Goal: Transaction & Acquisition: Book appointment/travel/reservation

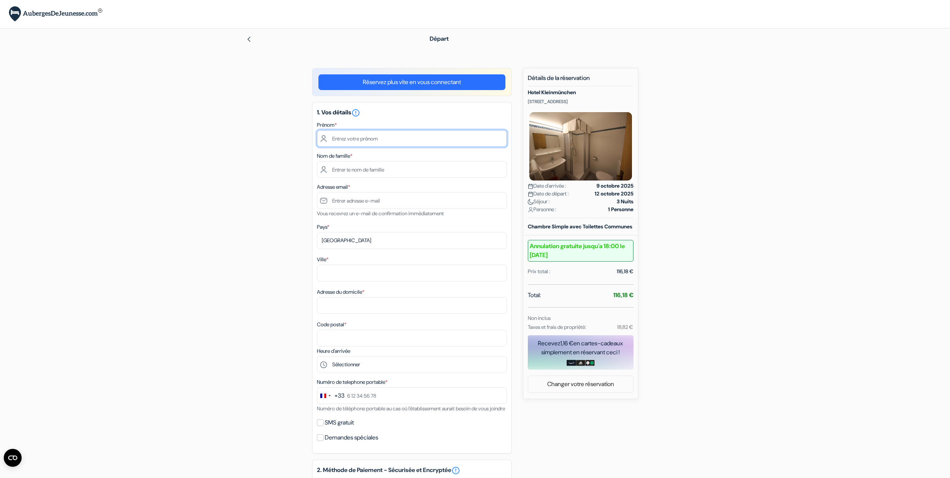
click at [366, 143] on input "text" at bounding box center [412, 138] width 190 height 17
type input "Arnaud"
type input "JUILLOT"
type input "archimonde67@gmail.com"
type input "STEINBOURG"
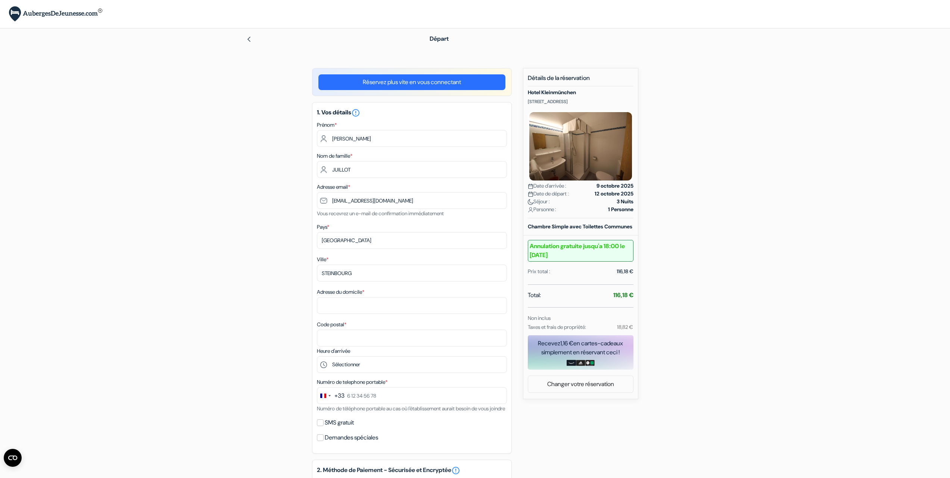
type input "2, rue de la forêt"
type input "67790"
type input "0770351238"
click at [362, 201] on input "archimonde67@gmail.com" at bounding box center [412, 200] width 190 height 17
type input "[EMAIL_ADDRESS][DOMAIN_NAME]"
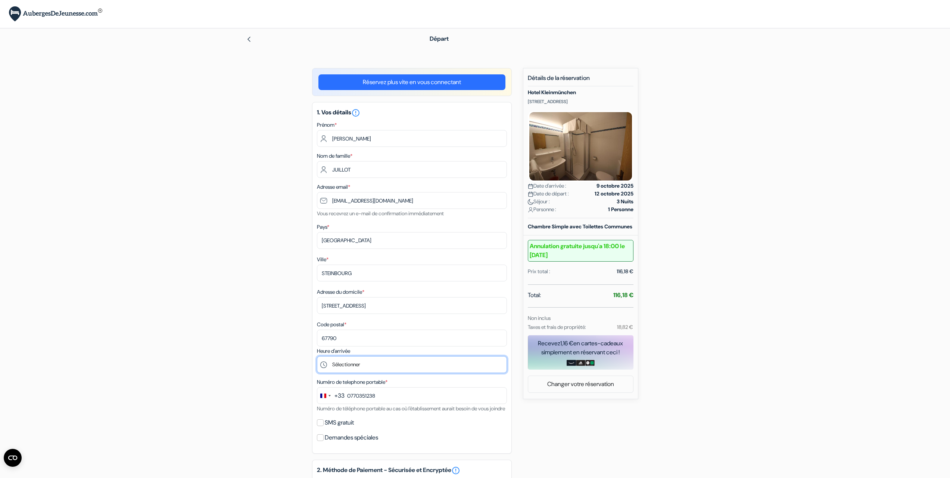
click at [374, 366] on select "Sélectionner 13:00 14:00 15:00 16:00 17:00 18:00 19:00 20:00" at bounding box center [412, 364] width 190 height 17
click at [349, 428] on label "SMS gratuit" at bounding box center [339, 422] width 29 height 10
click at [324, 426] on input "SMS gratuit" at bounding box center [320, 422] width 7 height 7
checkbox input "true"
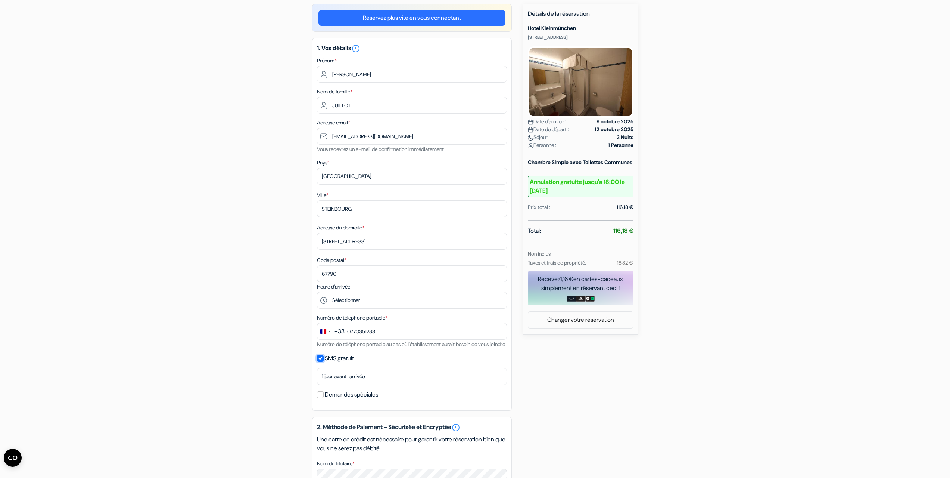
scroll to position [75, 0]
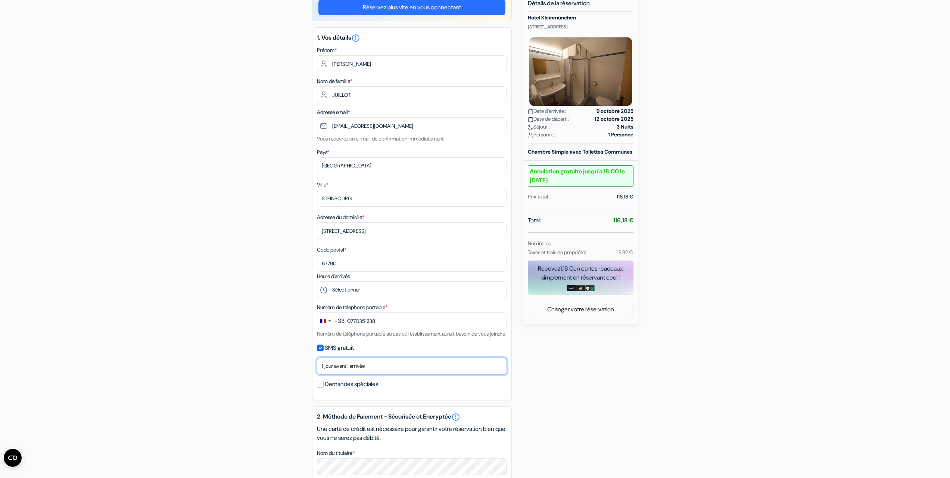
click at [353, 374] on select "Non merci Maintenant Le jour de votre arrivée 1 jour avant l'arrivée 2 jours av…" at bounding box center [412, 365] width 190 height 17
select select "2"
click at [317, 366] on select "Non merci Maintenant Le jour de votre arrivée 1 jour avant l'arrivée 2 jours av…" at bounding box center [412, 365] width 190 height 17
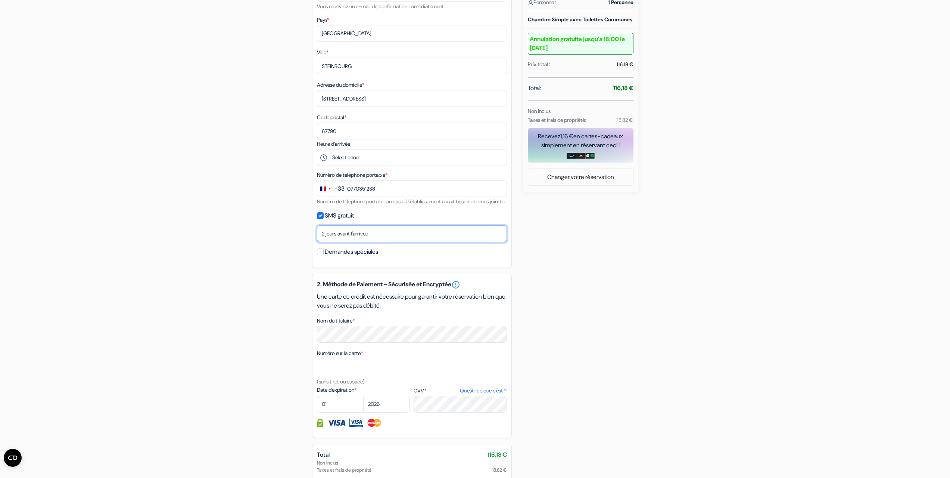
scroll to position [224, 0]
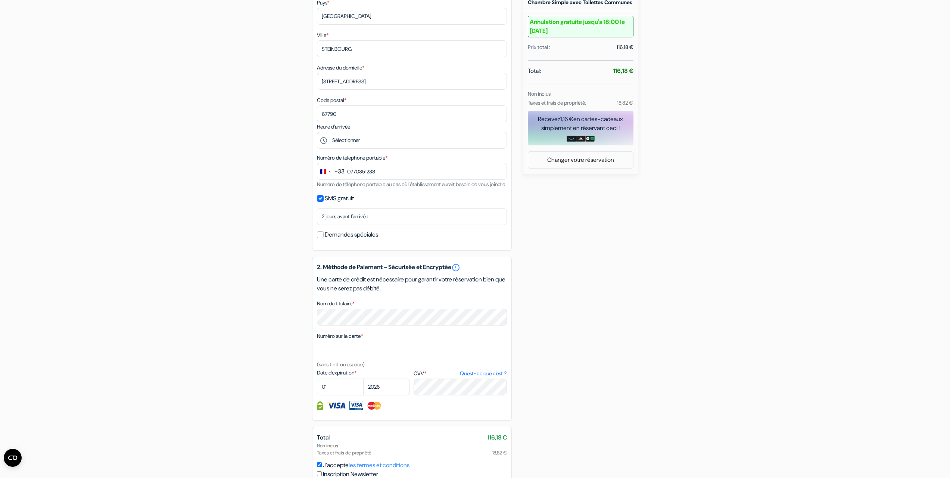
click at [347, 350] on div "Numéro sur la carte * (sans tiret ou espace)" at bounding box center [412, 349] width 190 height 37
select select "10"
select select "2027"
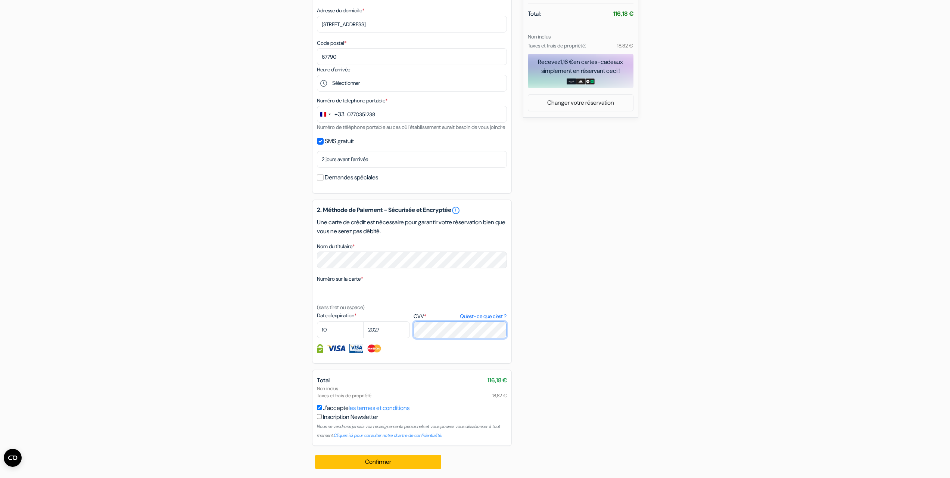
scroll to position [178, 0]
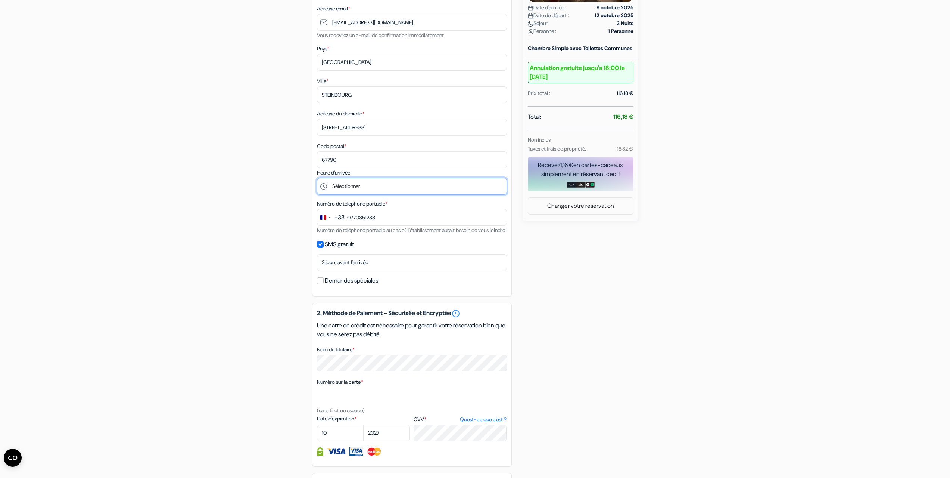
click at [365, 183] on select "Sélectionner 13:00 14:00 15:00 16:00 17:00 18:00 19:00 20:00" at bounding box center [412, 186] width 190 height 17
click at [268, 248] on div "add_box Hotel Kleinmünchen Wiener Straße 406, Linz, Autriche Détails de l'établ…" at bounding box center [475, 235] width 493 height 691
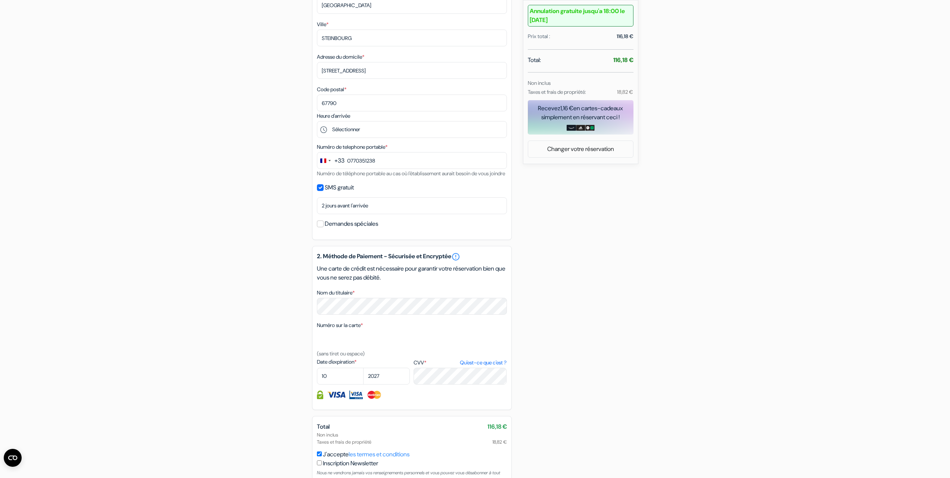
scroll to position [290, 0]
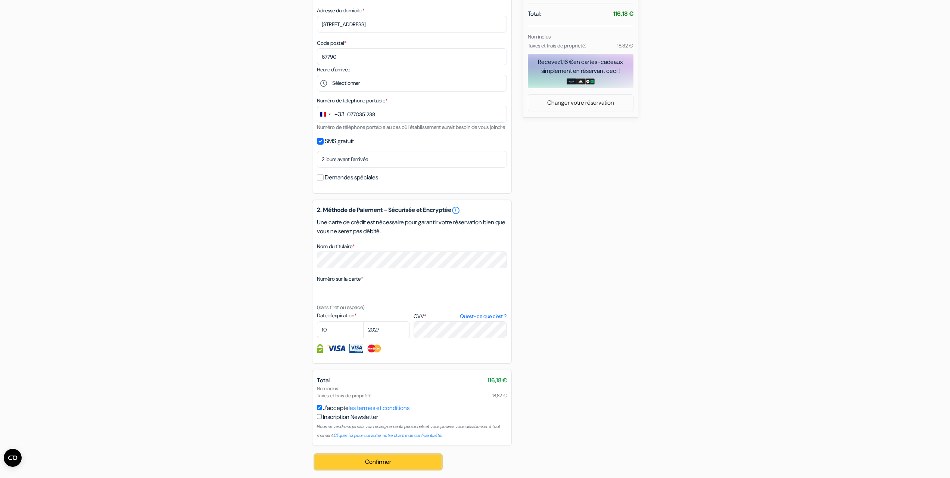
click at [390, 462] on button "Confirmer Loading..." at bounding box center [378, 461] width 127 height 14
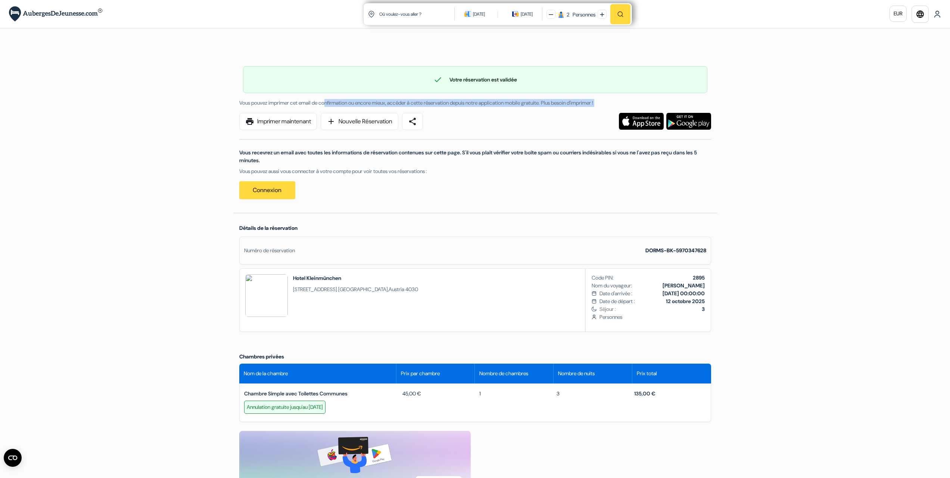
drag, startPoint x: 280, startPoint y: 104, endPoint x: 443, endPoint y: 108, distance: 162.9
click at [441, 109] on div "Vous pouvez imprimer cet email de confirmation ou encore mieux, accéder à cette…" at bounding box center [475, 153] width 472 height 108
click at [444, 106] on div "Vous pouvez imprimer cet email de confirmation ou encore mieux, accéder à cette…" at bounding box center [475, 103] width 481 height 8
click at [177, 130] on div "Langue [GEOGRAPHIC_DATA] [GEOGRAPHIC_DATA] [GEOGRAPHIC_DATA] Télécharger l'appl…" at bounding box center [475, 412] width 950 height 824
